Goal: Find specific page/section: Find specific page/section

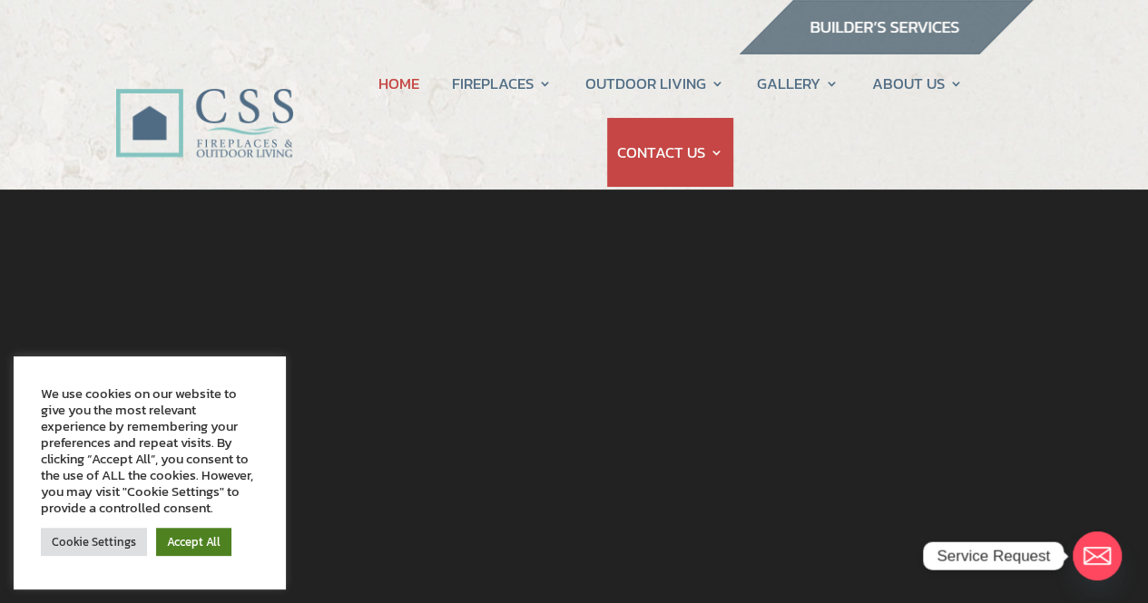
click at [209, 545] on link "Accept All" at bounding box center [193, 542] width 75 height 28
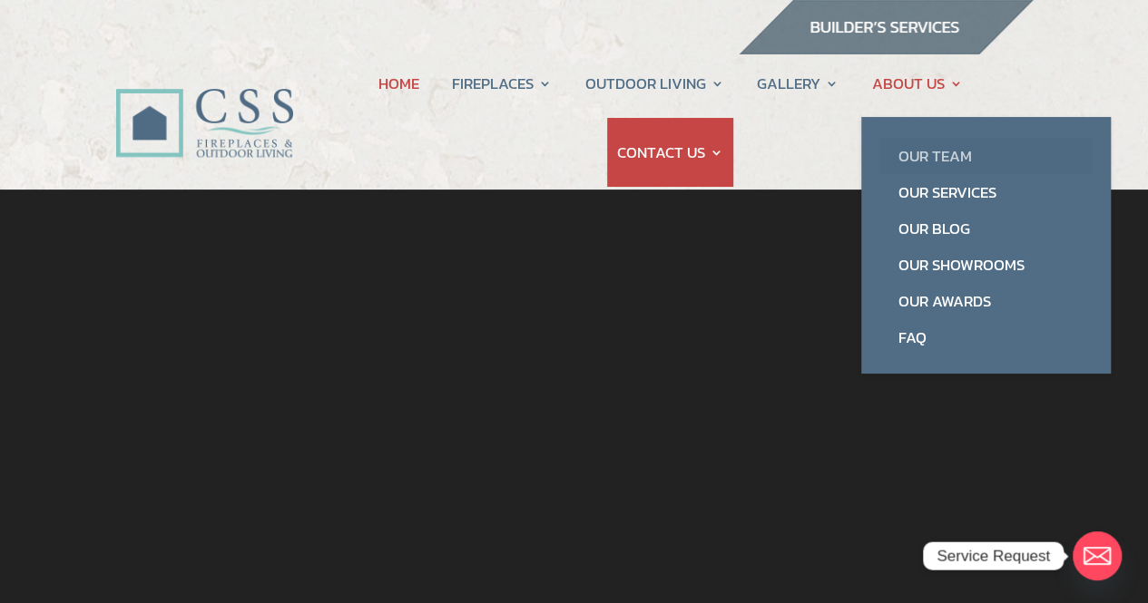
click at [933, 144] on link "Our Team" at bounding box center [985, 156] width 213 height 36
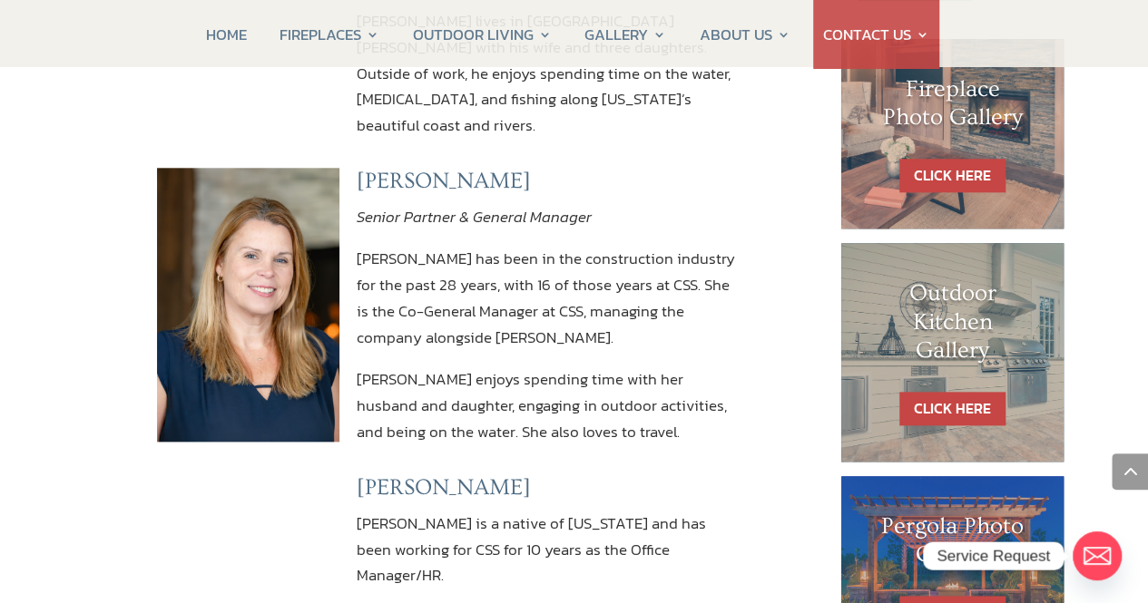
scroll to position [817, 0]
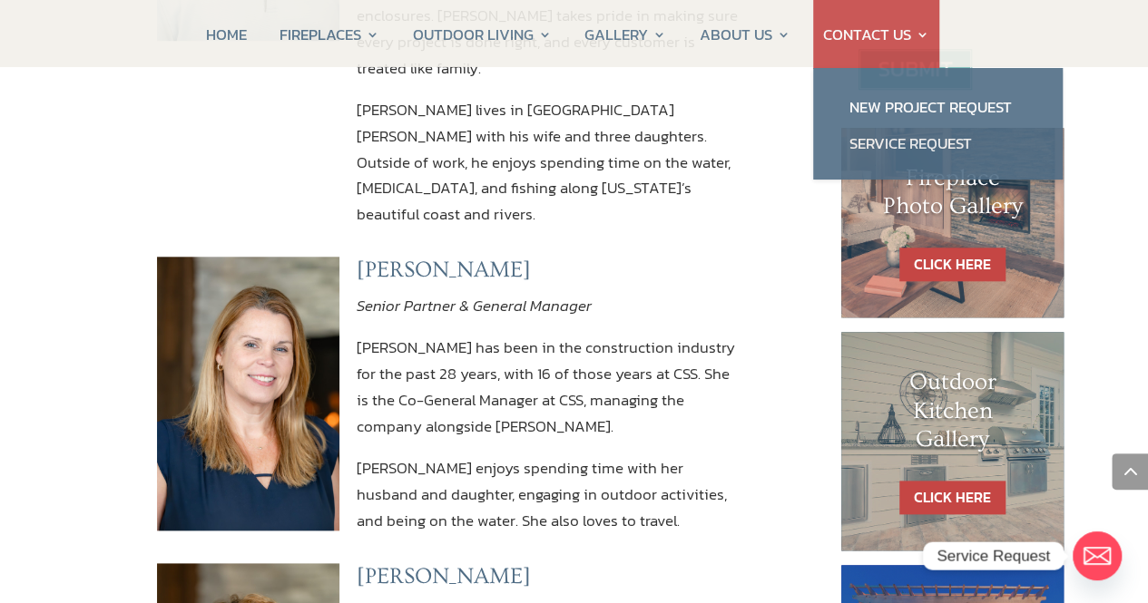
click at [879, 23] on link "CONTACT US" at bounding box center [876, 34] width 106 height 69
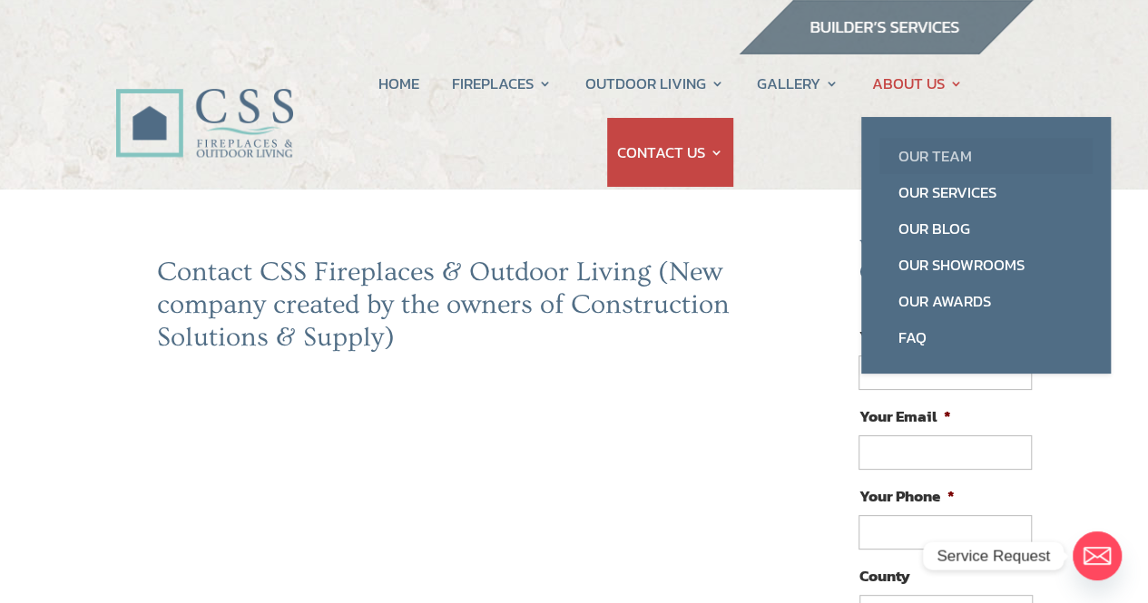
click at [937, 152] on link "Our Team" at bounding box center [985, 156] width 213 height 36
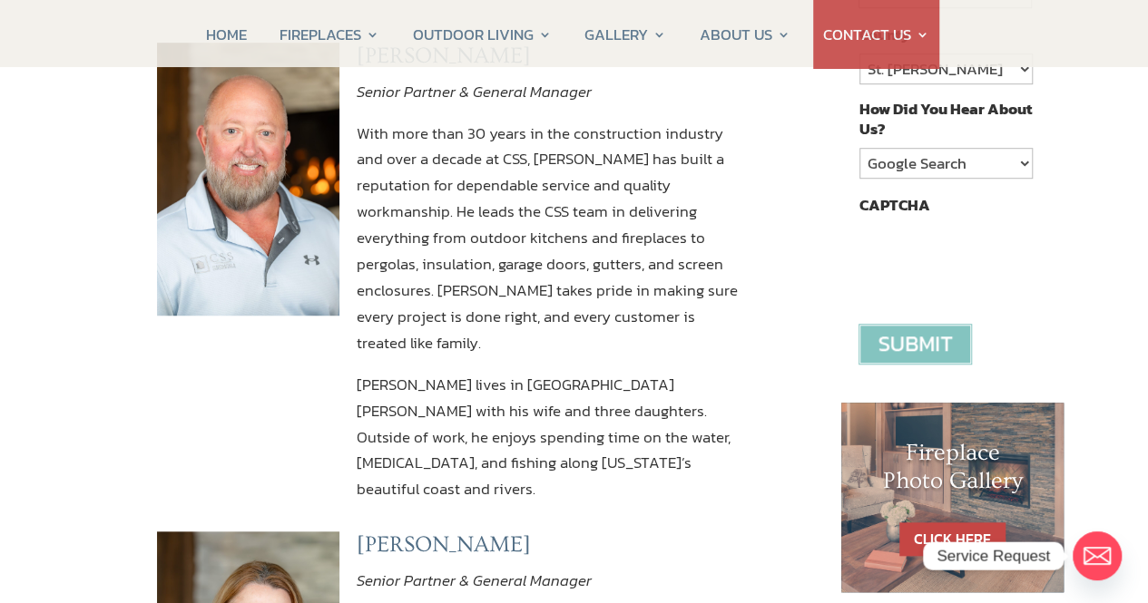
scroll to position [544, 0]
